Goal: Use online tool/utility: Utilize a website feature to perform a specific function

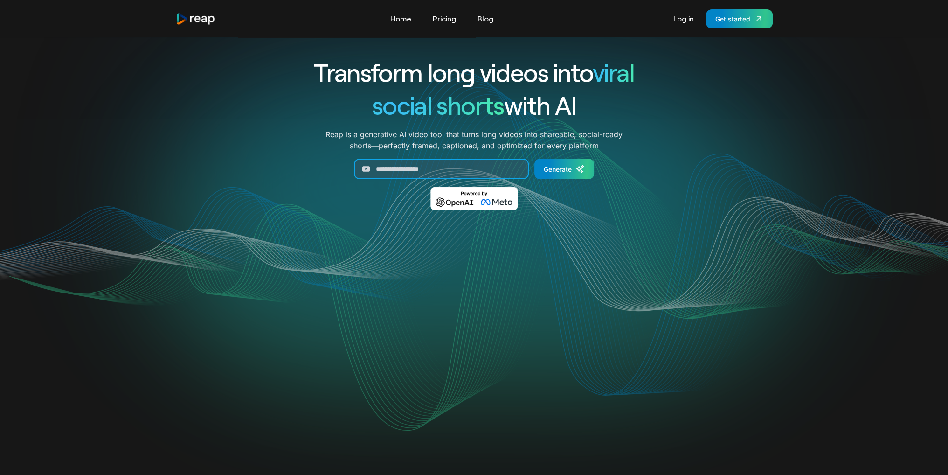
click at [402, 161] on input "Generate Form" at bounding box center [441, 169] width 175 height 21
paste input "**********"
type input "**********"
click at [575, 175] on link "Generate" at bounding box center [564, 169] width 60 height 21
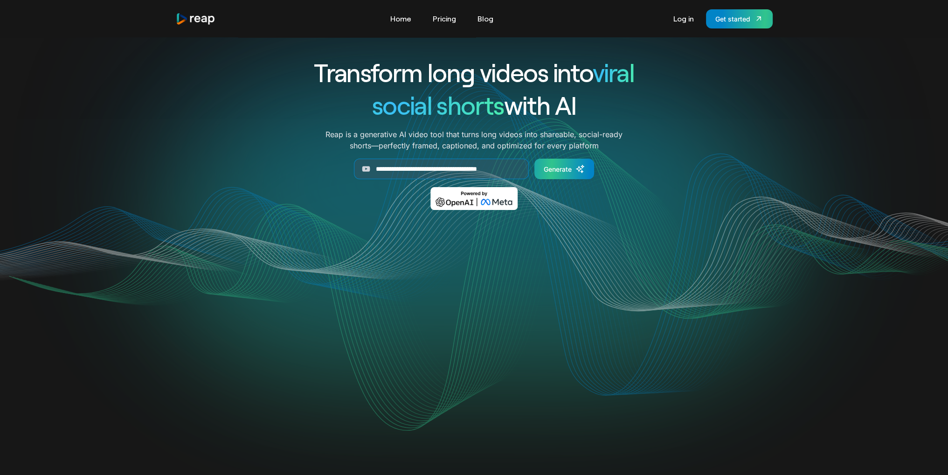
scroll to position [0, 0]
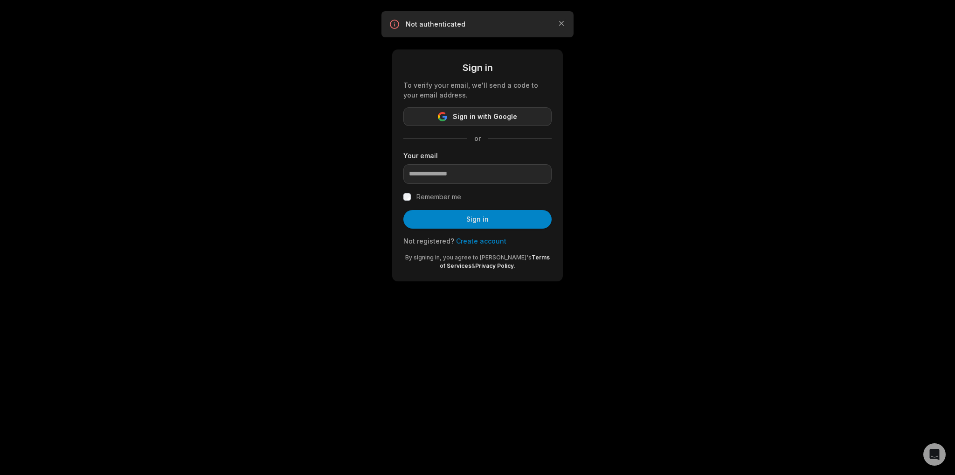
click at [490, 119] on span "Sign in with Google" at bounding box center [485, 116] width 64 height 11
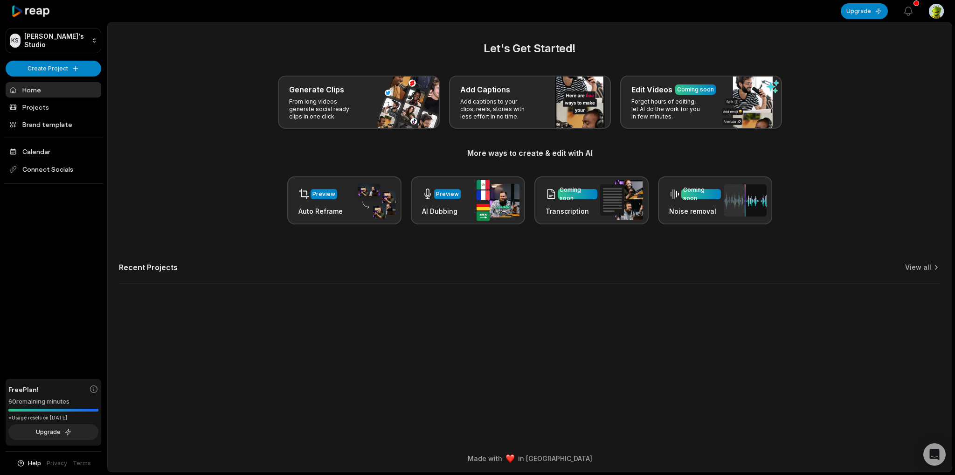
click at [225, 185] on div "Preview Auto Reframe Preview AI Dubbing Coming soon Transcription Coming soon N…" at bounding box center [529, 200] width 821 height 48
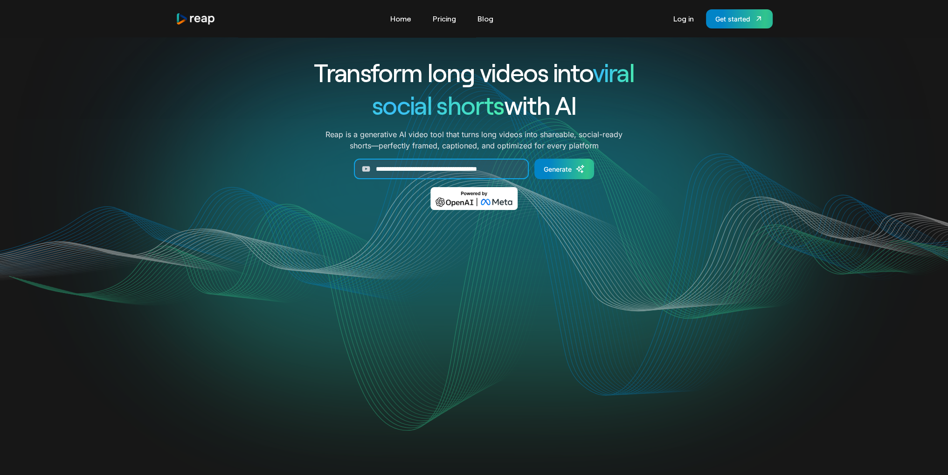
click at [449, 172] on input "**********" at bounding box center [441, 169] width 175 height 21
click at [571, 165] on div "Generate" at bounding box center [558, 169] width 28 height 10
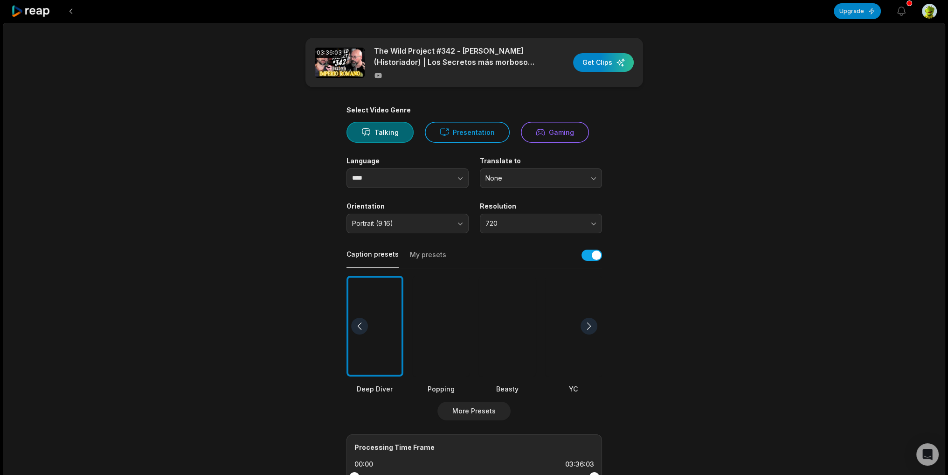
click at [423, 340] on div at bounding box center [441, 326] width 57 height 101
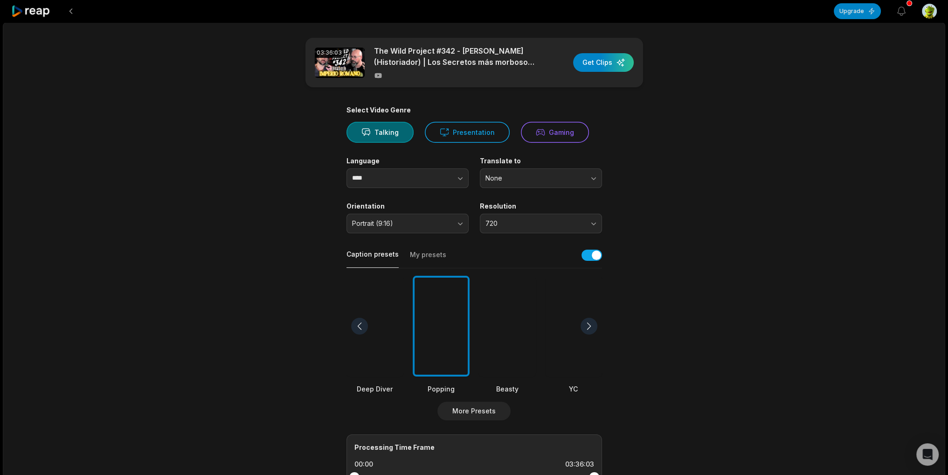
click at [510, 327] on div at bounding box center [507, 326] width 57 height 101
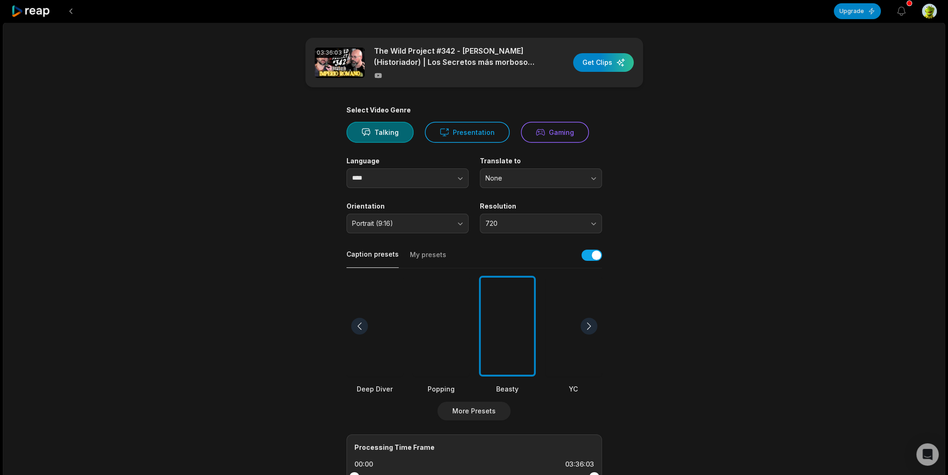
click at [509, 354] on div at bounding box center [507, 326] width 57 height 101
click at [590, 323] on div at bounding box center [588, 326] width 17 height 17
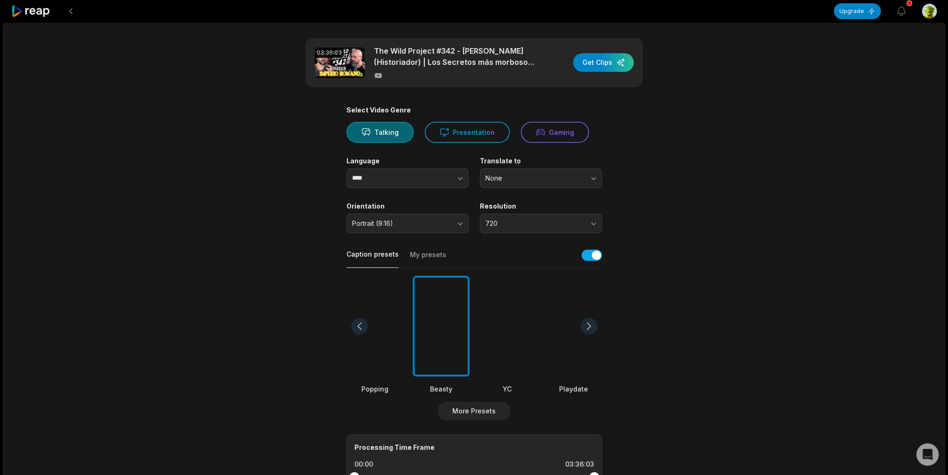
click at [591, 323] on div at bounding box center [588, 326] width 17 height 17
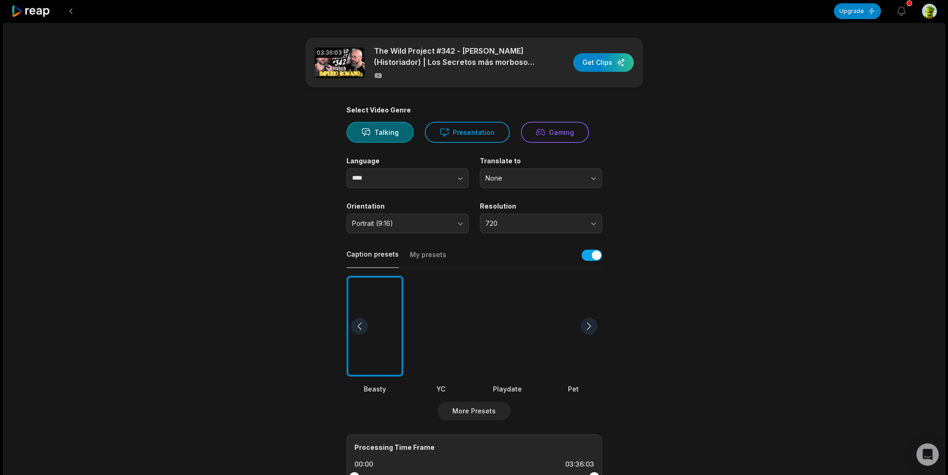
click at [591, 323] on div at bounding box center [588, 326] width 17 height 17
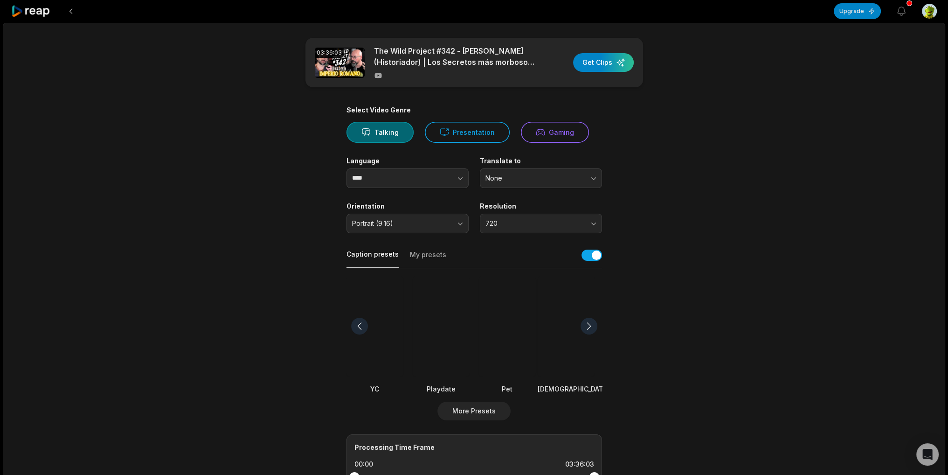
click at [358, 327] on div at bounding box center [359, 326] width 17 height 17
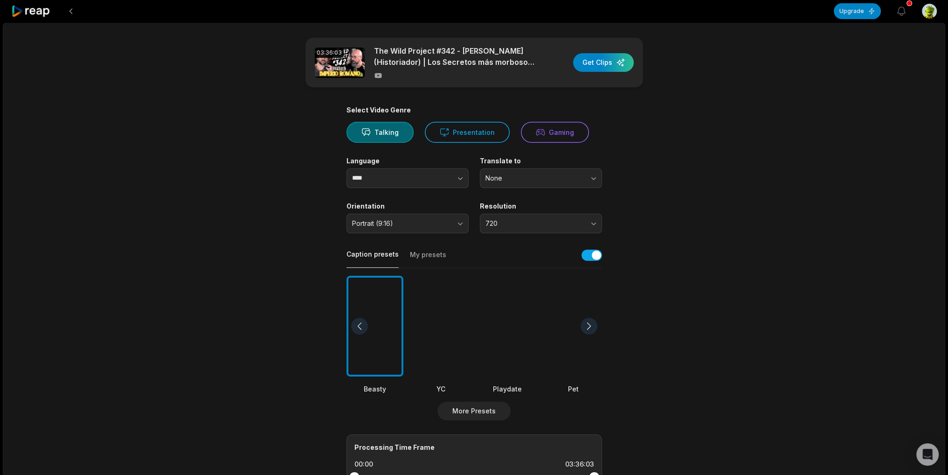
click at [358, 323] on div at bounding box center [359, 326] width 17 height 17
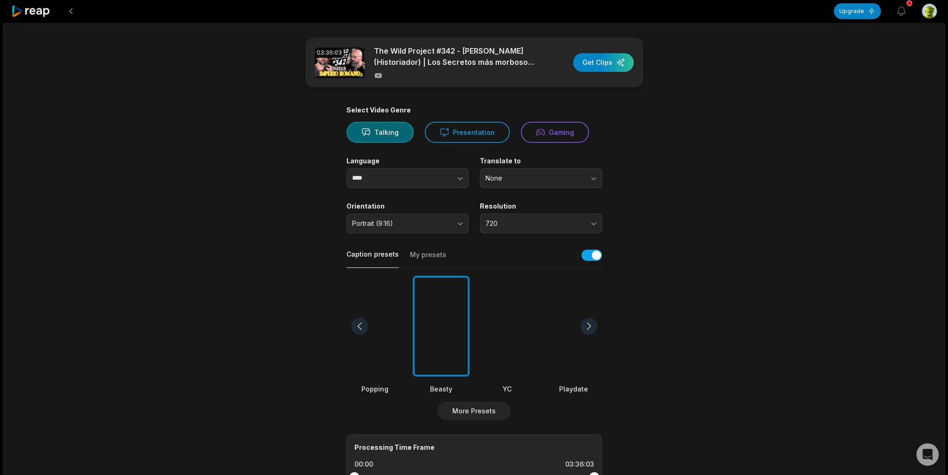
click at [358, 323] on div at bounding box center [359, 326] width 17 height 17
click at [460, 334] on div at bounding box center [441, 326] width 57 height 101
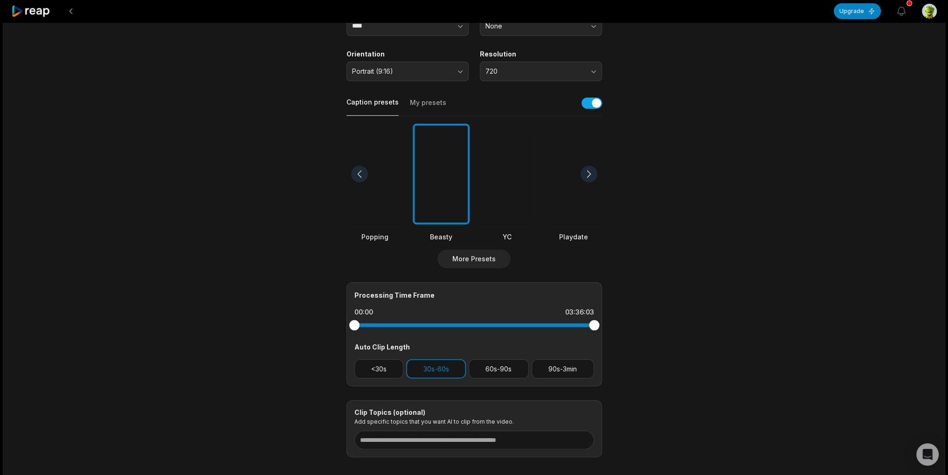
scroll to position [186, 0]
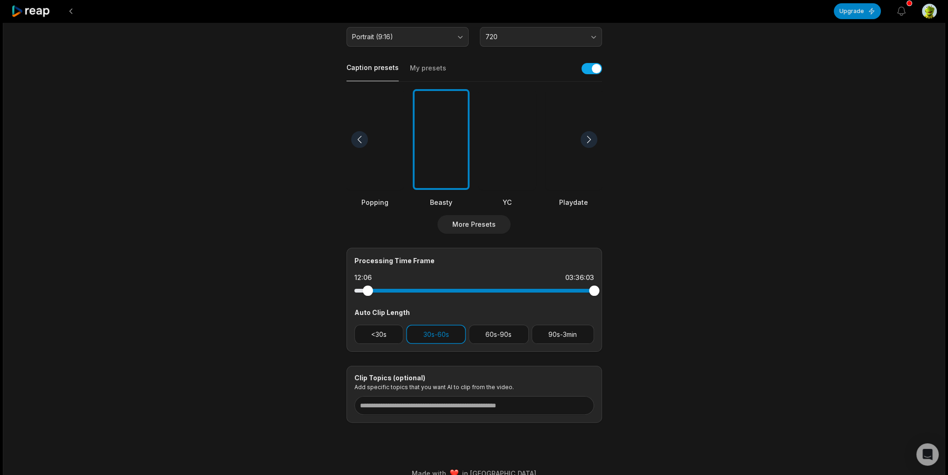
drag, startPoint x: 352, startPoint y: 294, endPoint x: 367, endPoint y: 297, distance: 15.7
click at [367, 297] on div at bounding box center [474, 290] width 240 height 17
drag, startPoint x: 586, startPoint y: 291, endPoint x: 526, endPoint y: 289, distance: 59.7
click at [526, 289] on div at bounding box center [524, 290] width 10 height 10
drag, startPoint x: 369, startPoint y: 293, endPoint x: 377, endPoint y: 294, distance: 7.5
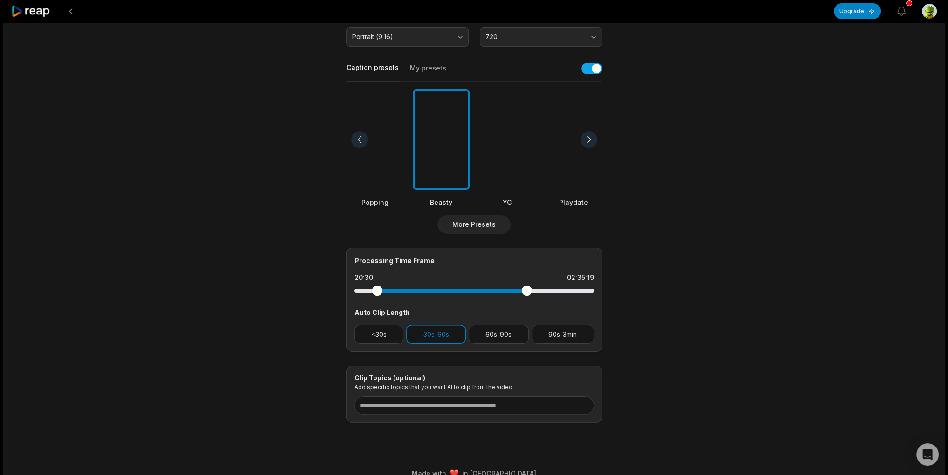
click at [377, 294] on div at bounding box center [377, 290] width 10 height 10
click at [701, 287] on div "03:36:03 The Wild Project #342 - Iban Martín (Historiador) | Los Secretos más m…" at bounding box center [474, 161] width 942 height 651
click at [378, 290] on div at bounding box center [378, 290] width 10 height 10
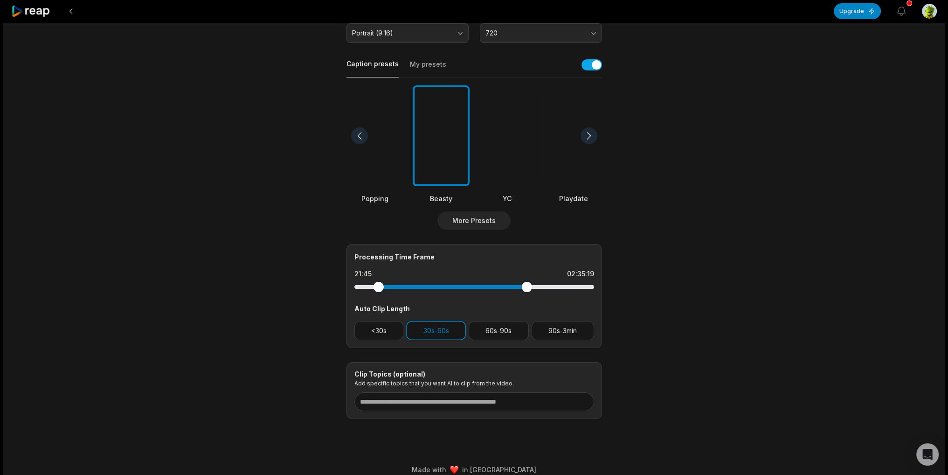
scroll to position [0, 0]
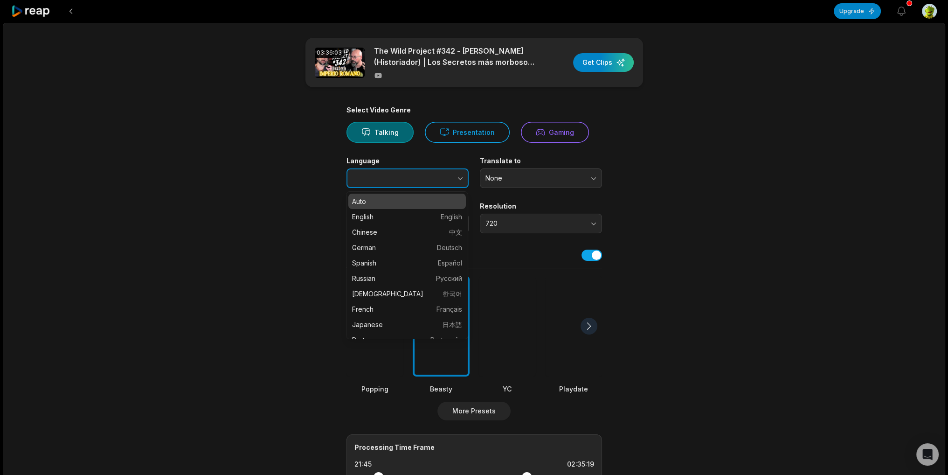
click at [428, 182] on button "button" at bounding box center [441, 178] width 53 height 20
type input "*******"
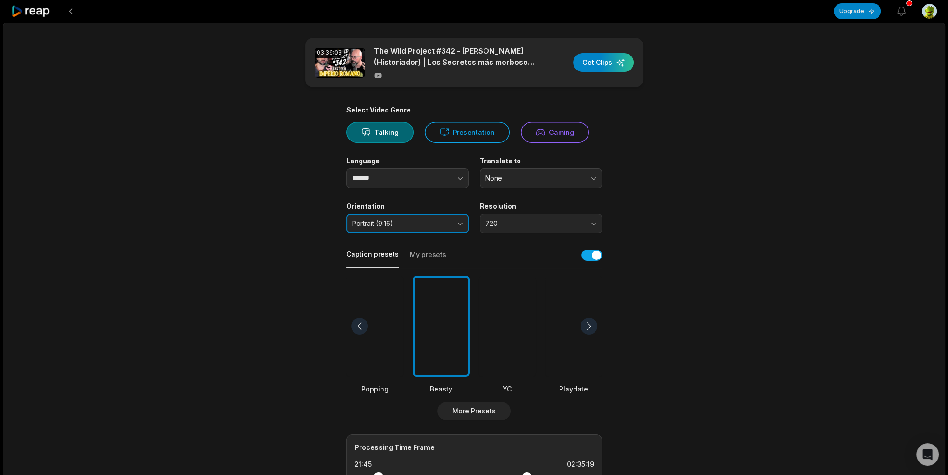
click at [453, 224] on button "Portrait (9:16)" at bounding box center [407, 224] width 122 height 20
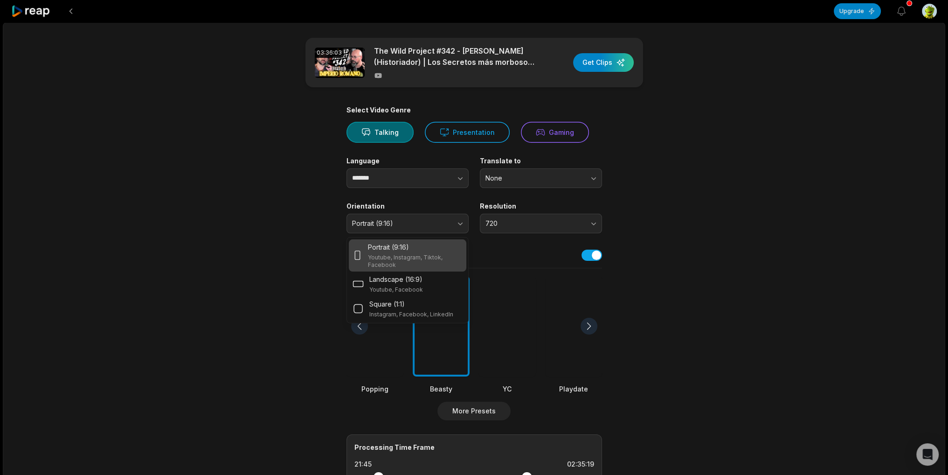
click at [752, 231] on div "03:36:03 The Wild Project #342 - Iban Martín (Historiador) | Los Secretos más m…" at bounding box center [474, 347] width 942 height 651
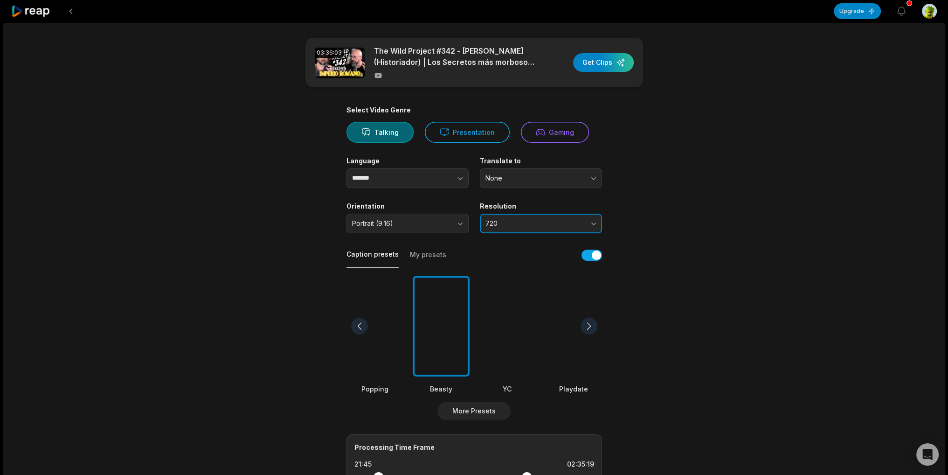
click at [587, 225] on button "720" at bounding box center [541, 224] width 122 height 20
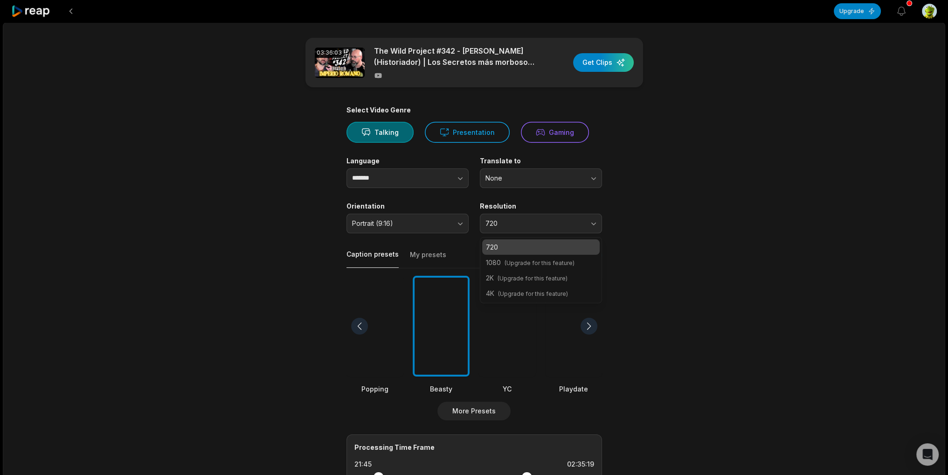
click at [626, 221] on main "03:36:03 The Wild Project #342 - Iban Martín (Historiador) | Los Secretos más m…" at bounding box center [474, 323] width 451 height 571
click at [584, 187] on div "Select Video Genre Talking Presentation Gaming Language ******* Translate to No…" at bounding box center [473, 357] width 255 height 503
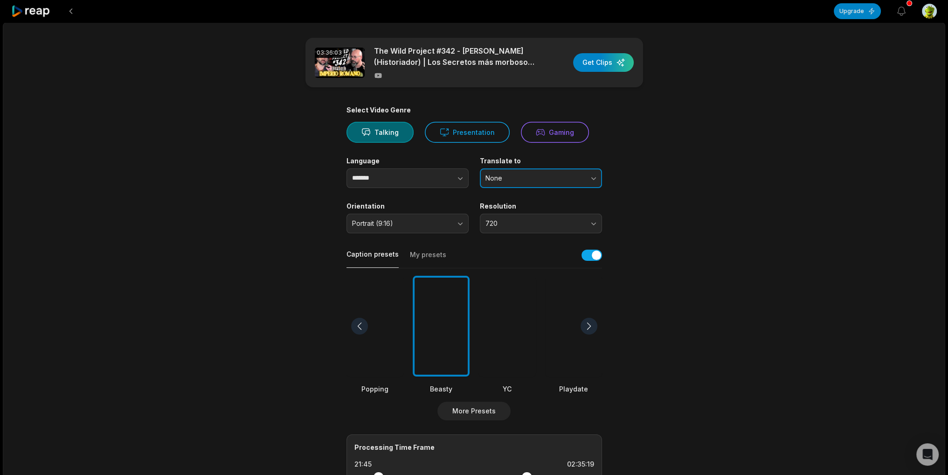
click at [582, 178] on span "None" at bounding box center [534, 178] width 98 height 8
click at [681, 188] on main "03:36:03 The Wild Project #342 - Iban Martín (Historiador) | Los Secretos más m…" at bounding box center [474, 323] width 451 height 571
click at [594, 54] on div "button" at bounding box center [603, 62] width 61 height 19
click at [628, 68] on div "button" at bounding box center [603, 62] width 61 height 19
click at [375, 74] on icon at bounding box center [377, 75] width 7 height 5
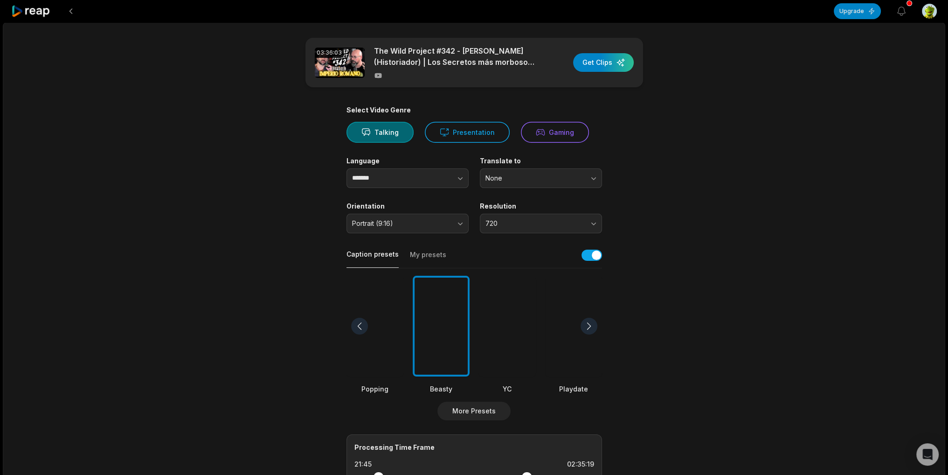
click at [453, 52] on p "The Wild Project #342 - Iban Martín (Historiador) | Los Secretos más morbosos d…" at bounding box center [454, 56] width 161 height 22
click at [364, 105] on main "03:36:03 The Wild Project #342 - Iban Martín (Historiador) | Los Secretos más m…" at bounding box center [474, 323] width 451 height 571
click at [78, 7] on button at bounding box center [70, 11] width 17 height 17
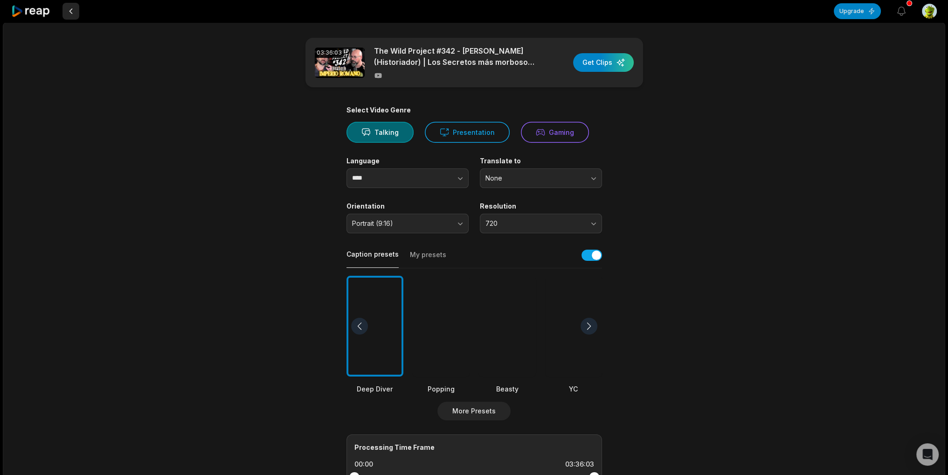
click at [72, 14] on button at bounding box center [70, 11] width 17 height 17
click at [237, 256] on div "03:36:03 The Wild Project #342 - Iban Martín (Historiador) | Los Secretos más m…" at bounding box center [474, 347] width 942 height 651
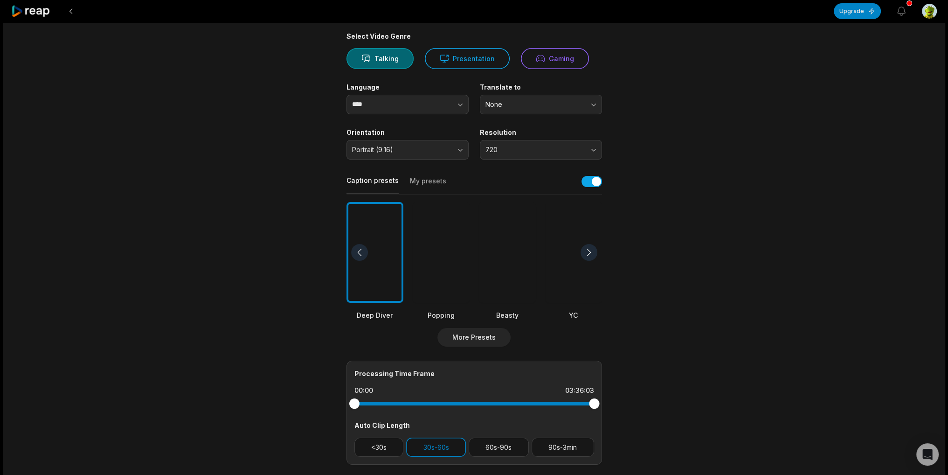
scroll to position [93, 0]
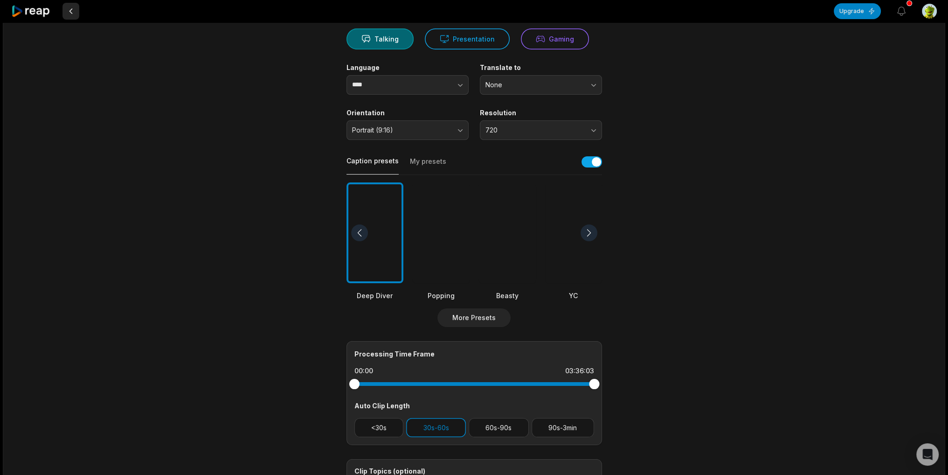
click at [71, 9] on button at bounding box center [70, 11] width 17 height 17
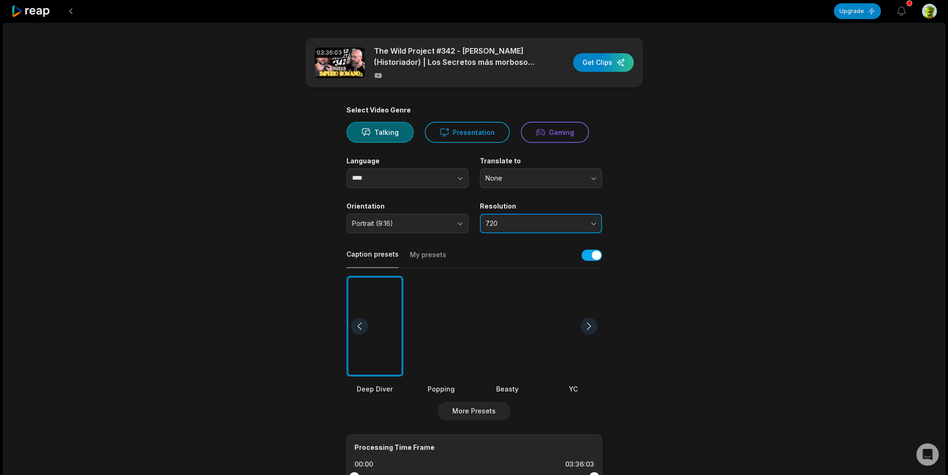
click at [517, 227] on button "720" at bounding box center [541, 224] width 122 height 20
click at [532, 228] on button "720" at bounding box center [541, 224] width 122 height 20
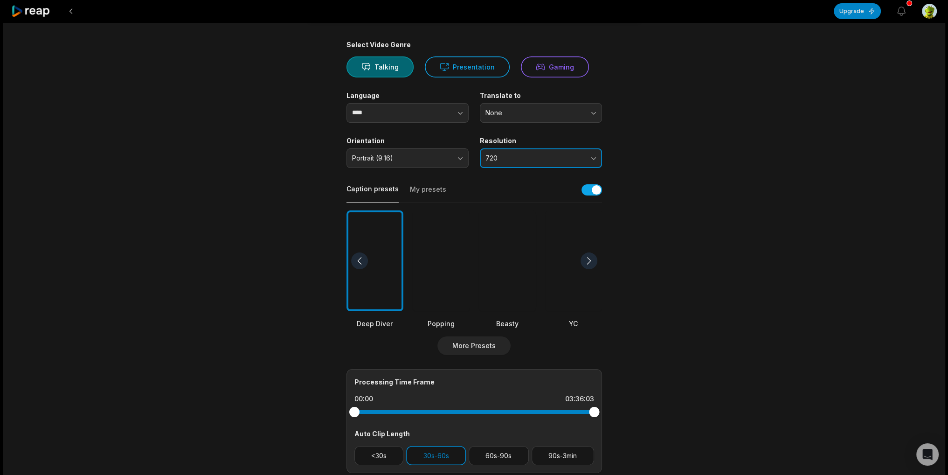
scroll to position [93, 0]
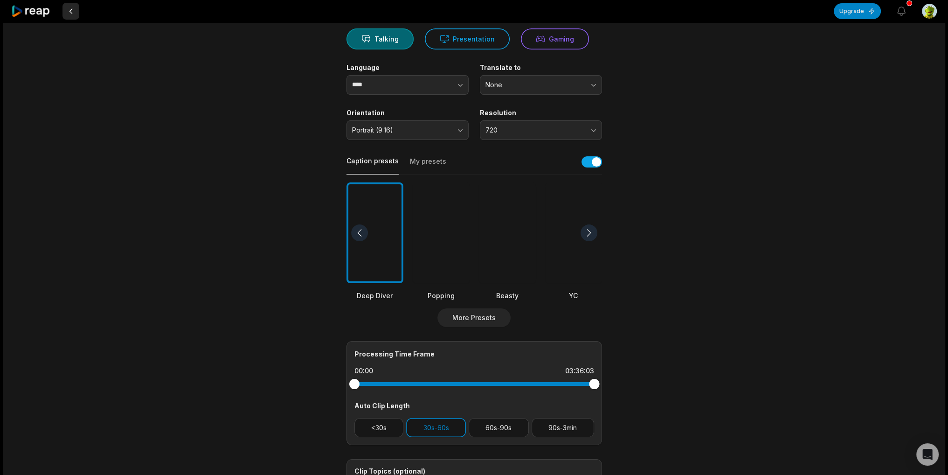
click at [73, 14] on button at bounding box center [70, 11] width 17 height 17
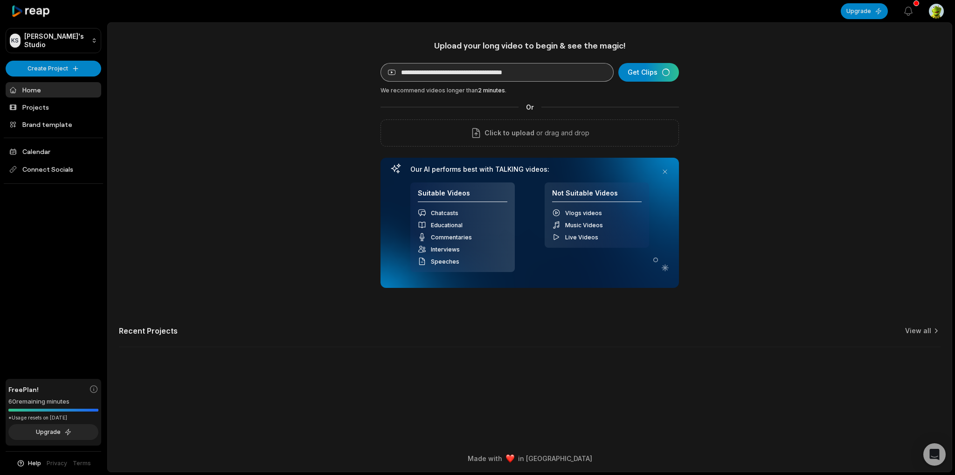
click at [393, 83] on div "**********" at bounding box center [529, 164] width 298 height 248
click at [47, 63] on html "**********" at bounding box center [477, 237] width 955 height 475
click at [69, 84] on link "Create Clips" at bounding box center [53, 87] width 91 height 15
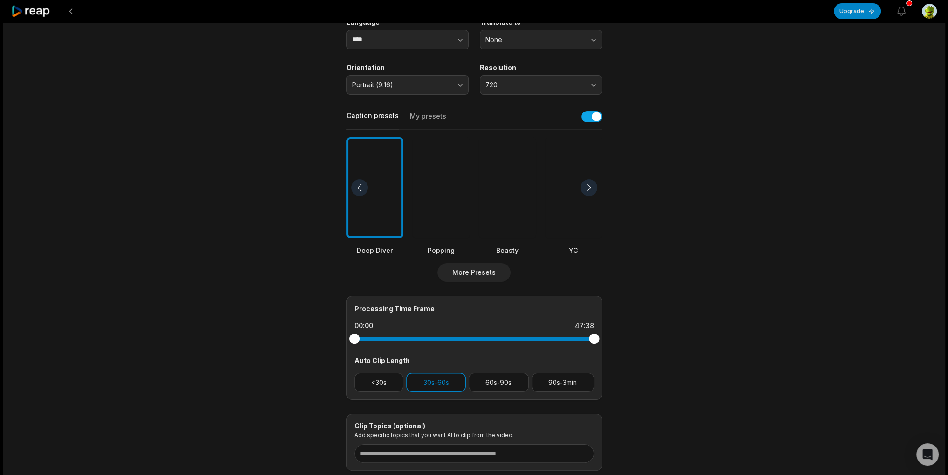
scroll to position [186, 0]
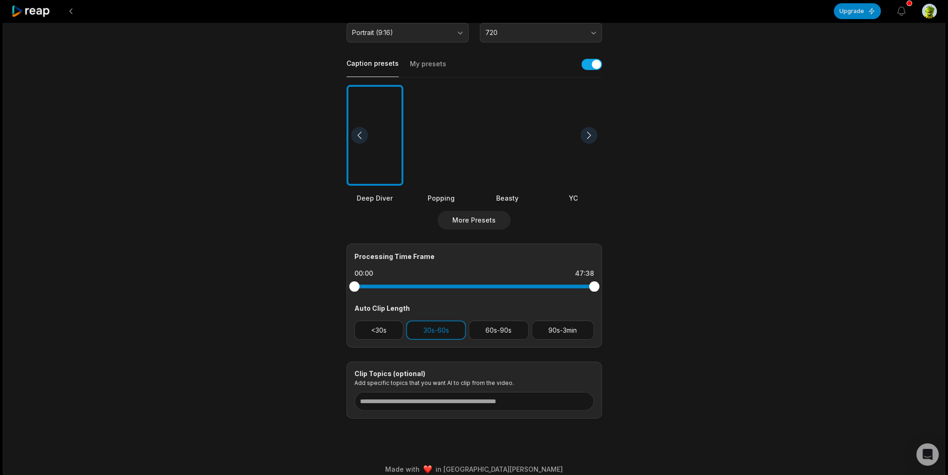
click at [589, 132] on div at bounding box center [588, 135] width 17 height 17
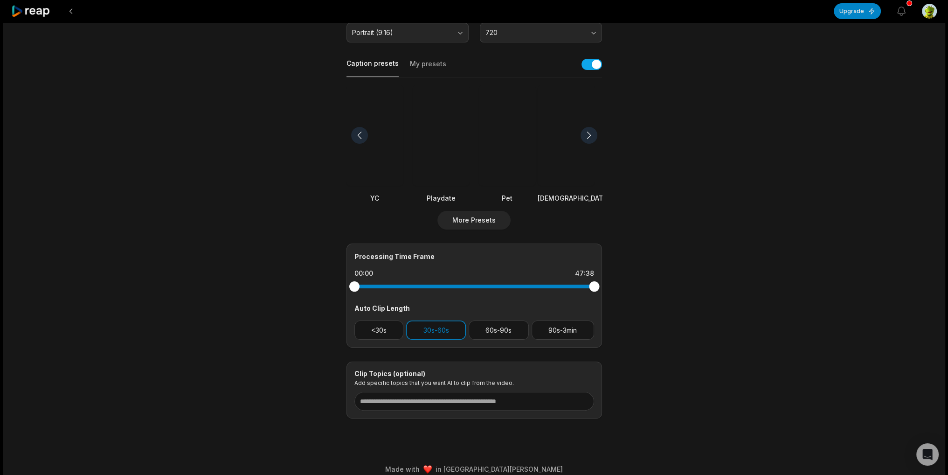
click at [591, 126] on div at bounding box center [574, 135] width 72 height 101
click at [488, 147] on div at bounding box center [507, 135] width 57 height 101
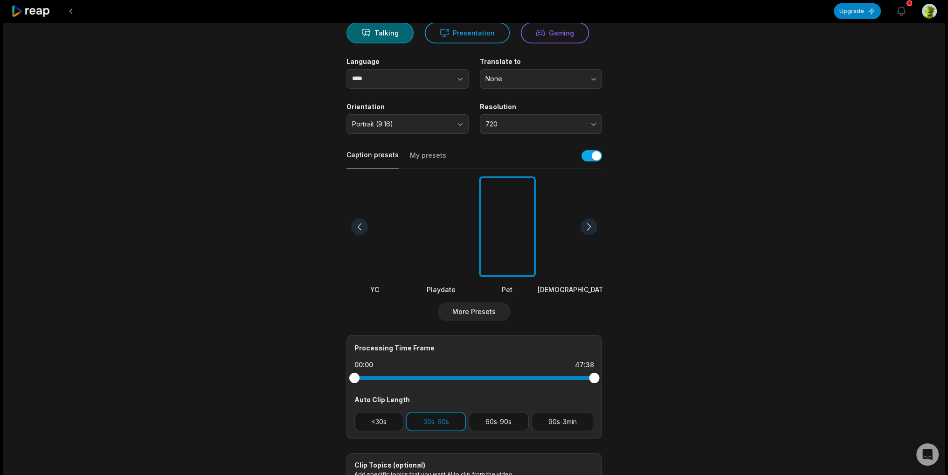
scroll to position [0, 0]
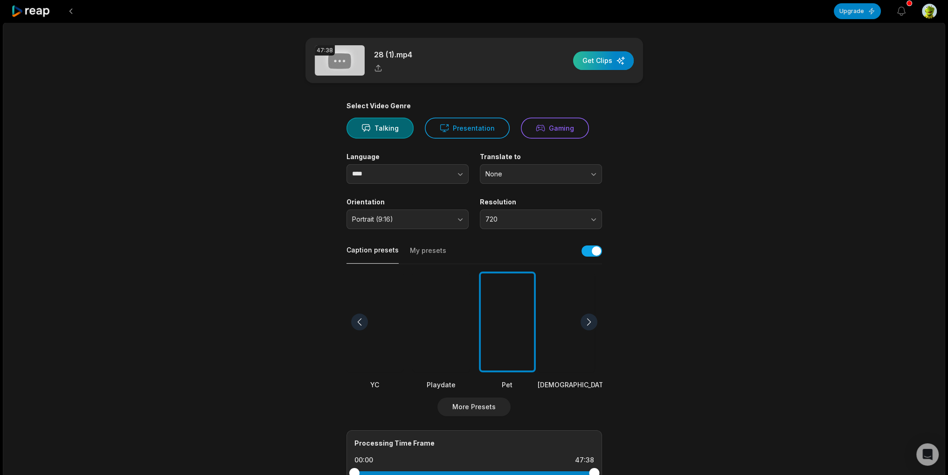
click at [599, 57] on div "button" at bounding box center [603, 60] width 61 height 19
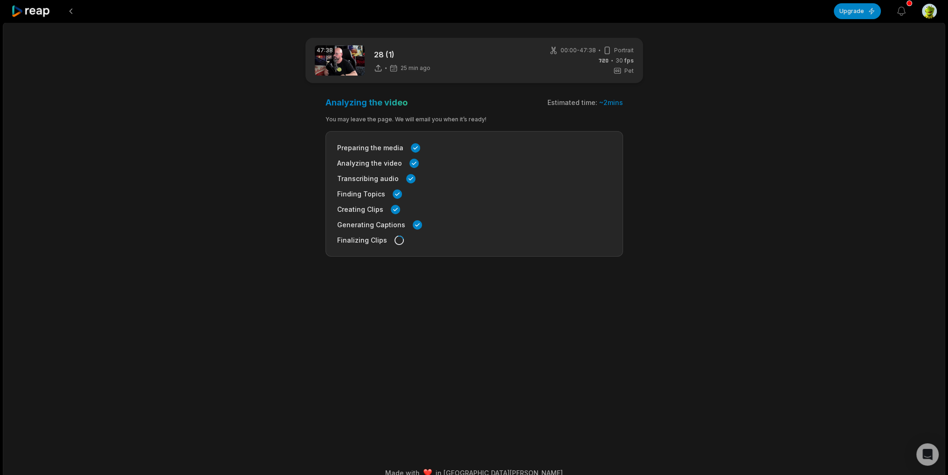
click at [411, 238] on div "Finalizing Clips" at bounding box center [474, 240] width 274 height 10
drag, startPoint x: 359, startPoint y: 149, endPoint x: 392, endPoint y: 109, distance: 52.0
click at [359, 149] on span "Preparing the media" at bounding box center [370, 148] width 66 height 10
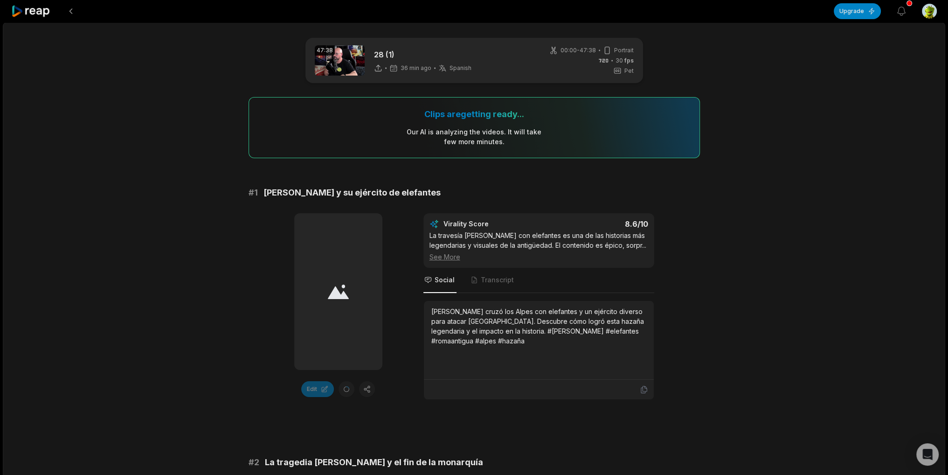
click at [371, 282] on div at bounding box center [338, 291] width 88 height 157
click at [460, 318] on div "[PERSON_NAME] cruzó los Alpes con elefantes y un ejército diverso para atacar […" at bounding box center [538, 325] width 215 height 39
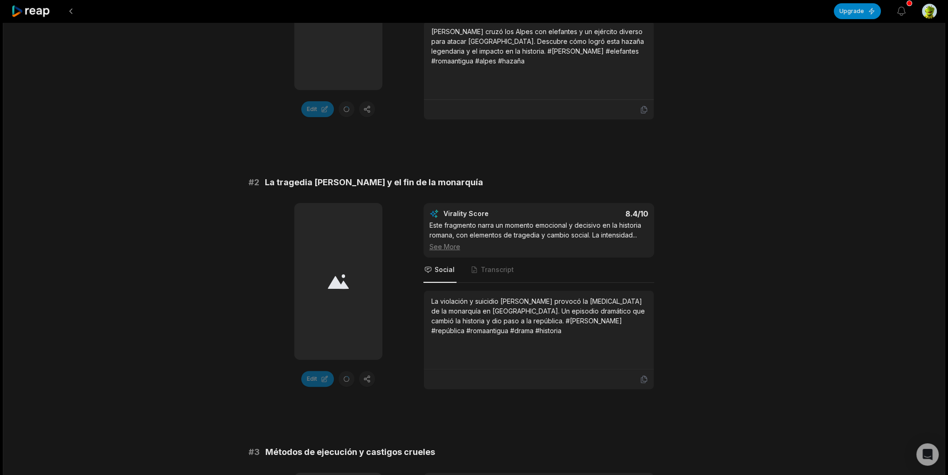
click at [332, 327] on div at bounding box center [338, 281] width 88 height 157
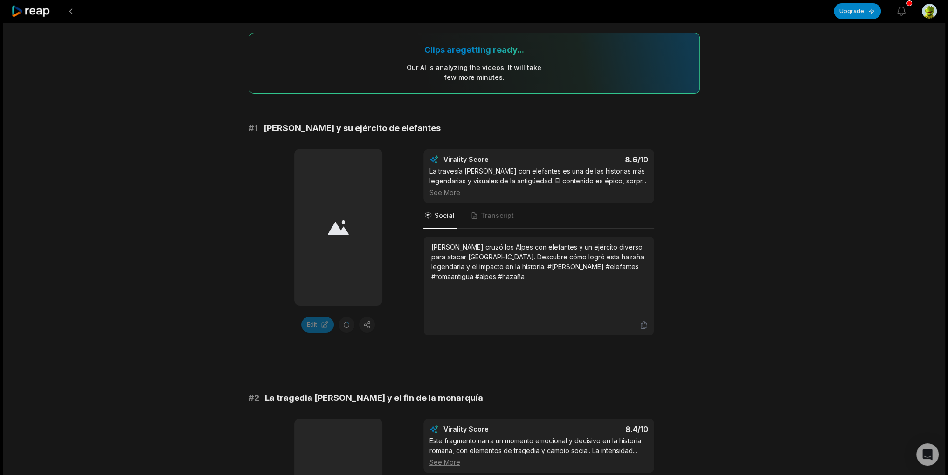
scroll to position [47, 0]
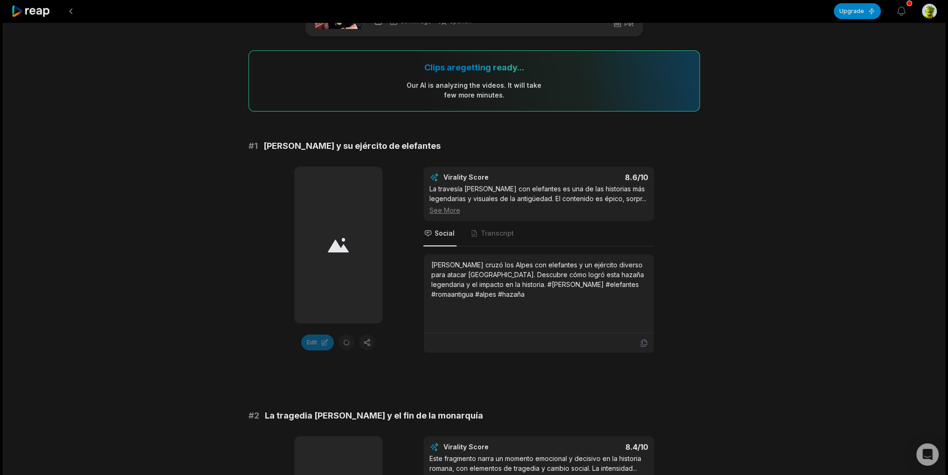
click at [318, 248] on div at bounding box center [338, 244] width 88 height 157
